Goal: Task Accomplishment & Management: Manage account settings

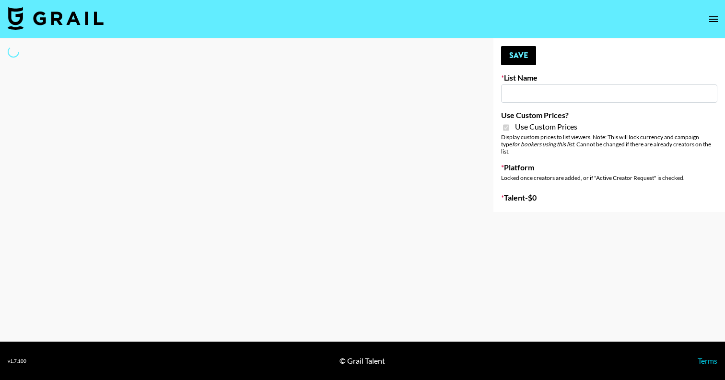
type input "Content Labs for Perplexity"
checkbox input "true"
select select "Brand"
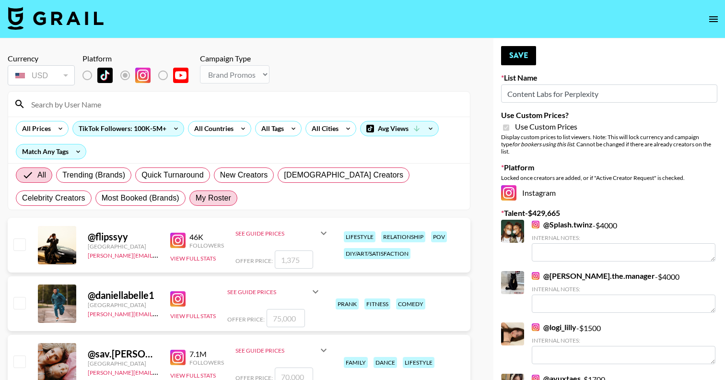
click at [196, 194] on span "My Roster" at bounding box center [214, 198] width 36 height 12
click at [196, 198] on input "My Roster" at bounding box center [196, 198] width 0 height 0
radio input "true"
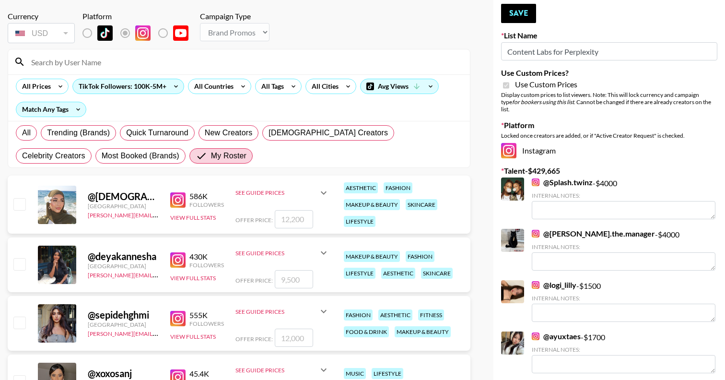
scroll to position [52, 0]
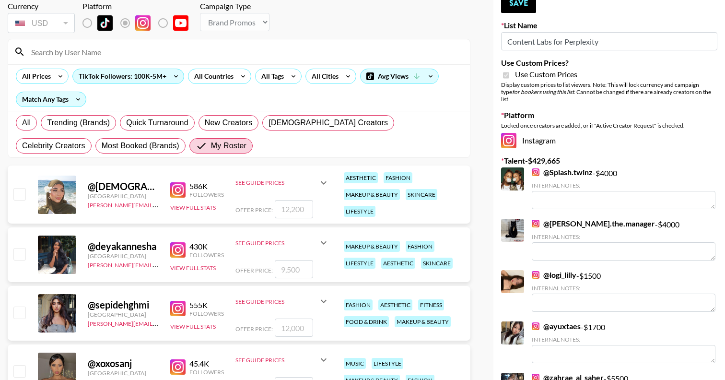
click at [21, 190] on input "checkbox" at bounding box center [19, 194] width 12 height 12
checkbox input "true"
drag, startPoint x: 307, startPoint y: 209, endPoint x: 270, endPoint y: 209, distance: 36.9
click at [270, 209] on div "Offer Price: 12200" at bounding box center [283, 209] width 94 height 18
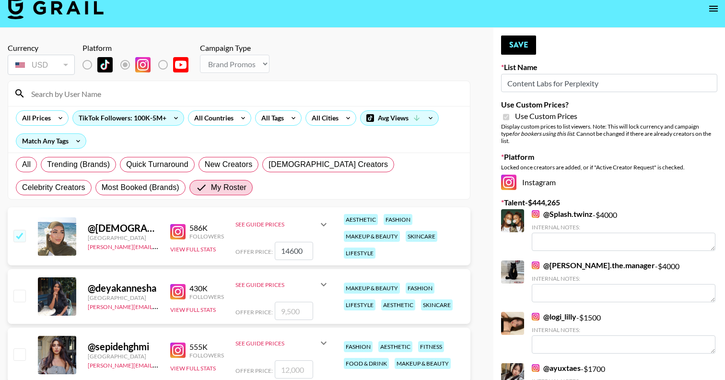
scroll to position [10, 0]
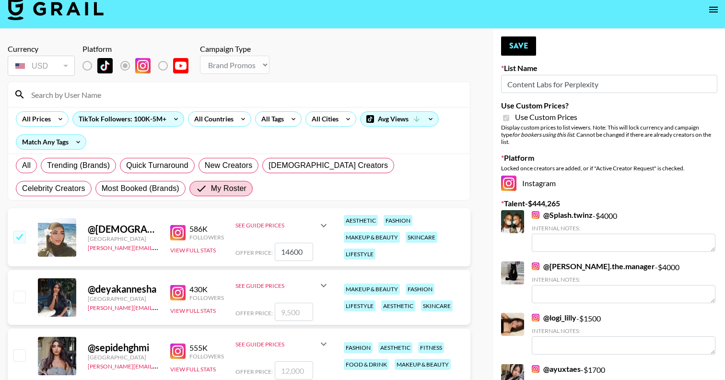
drag, startPoint x: 308, startPoint y: 250, endPoint x: 268, endPoint y: 256, distance: 40.3
click at [268, 256] on div "Offer Price: 14600" at bounding box center [283, 252] width 94 height 18
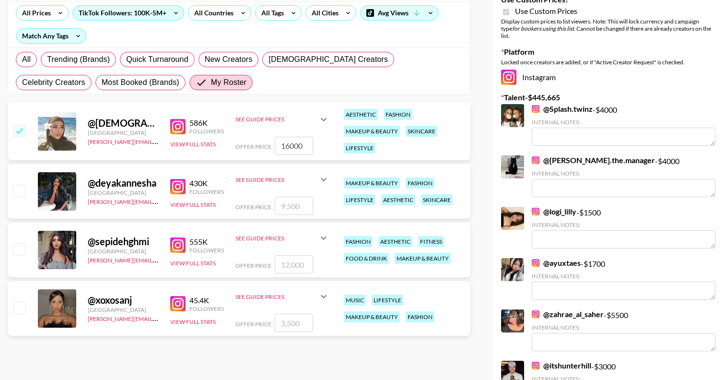
scroll to position [0, 0]
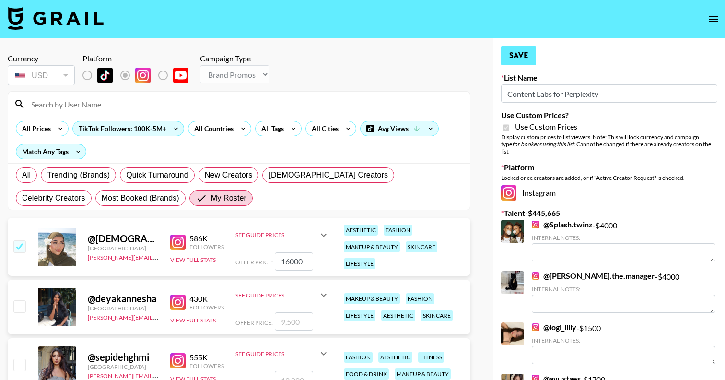
type input "16000"
click at [526, 59] on button "Save" at bounding box center [518, 55] width 35 height 19
radio input "true"
